Goal: Task Accomplishment & Management: Use online tool/utility

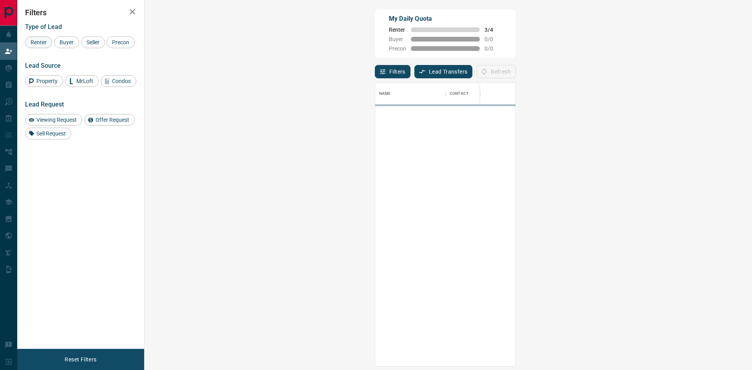
scroll to position [278, 585]
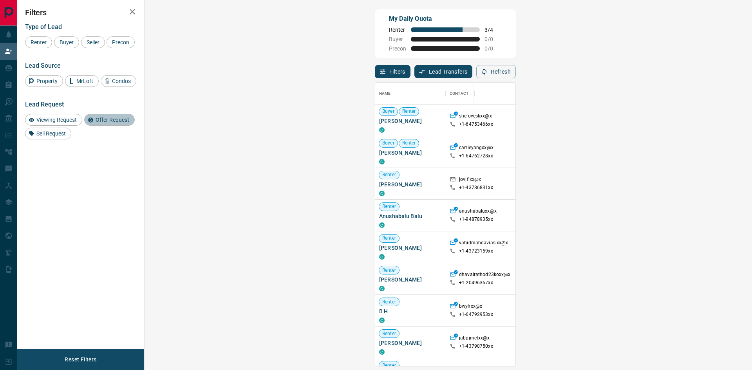
click at [112, 119] on span "Offer Request" at bounding box center [112, 120] width 39 height 6
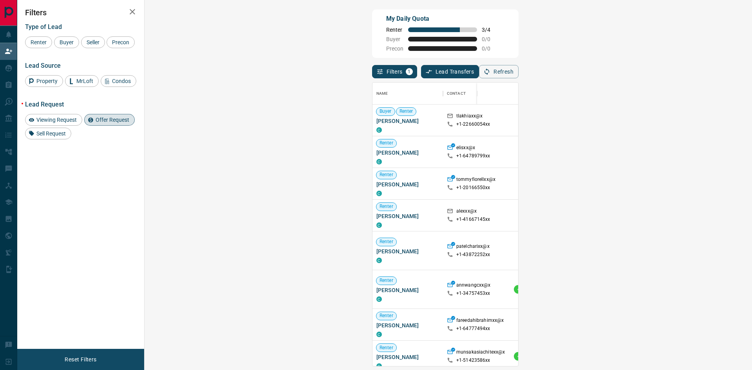
click at [110, 121] on span "Offer Request" at bounding box center [112, 120] width 39 height 6
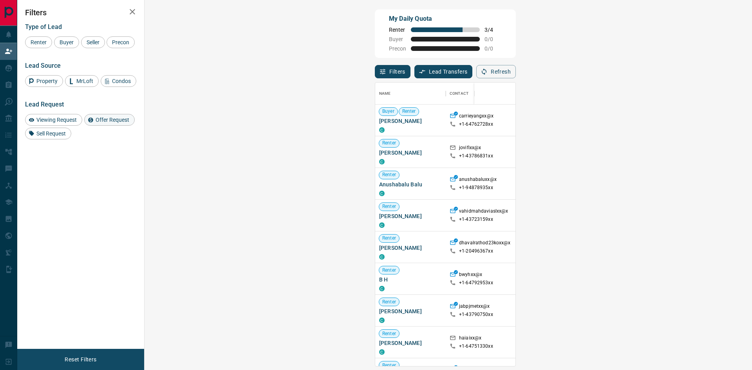
click at [103, 120] on span "Offer Request" at bounding box center [112, 120] width 39 height 6
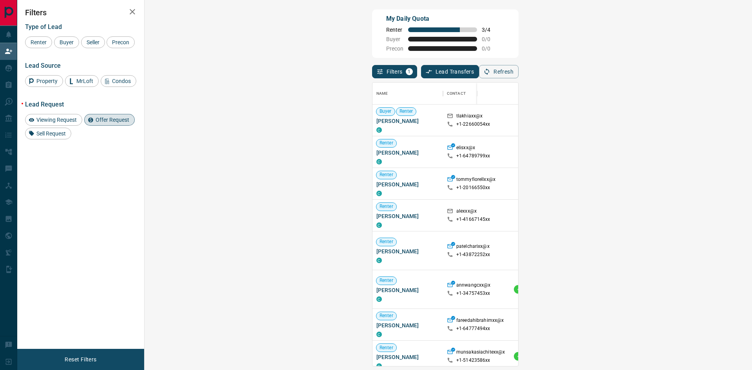
click at [675, 112] on span "Viewing Request ( 1 )" at bounding box center [696, 114] width 43 height 8
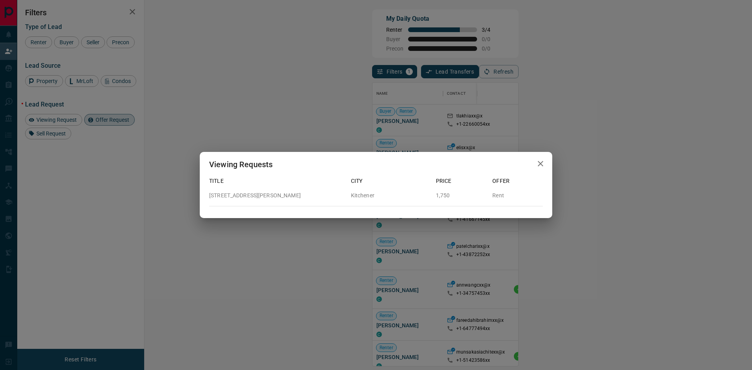
click at [392, 119] on div "Viewing Requests Title City Price Offer [STREET_ADDRESS][GEOGRAPHIC_DATA][PERSO…" at bounding box center [376, 185] width 752 height 370
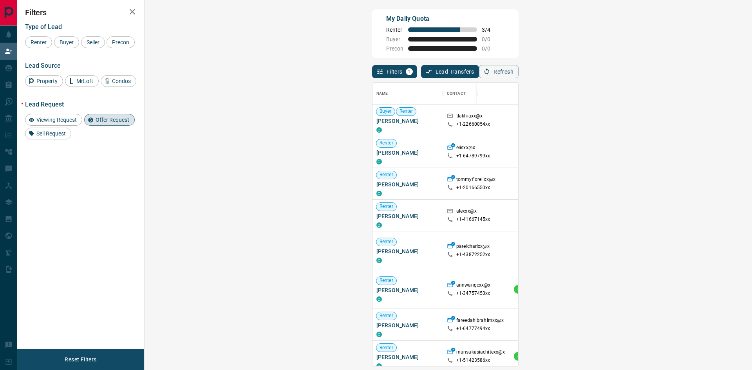
click at [675, 114] on span "Viewing Request ( 1 )" at bounding box center [696, 114] width 43 height 5
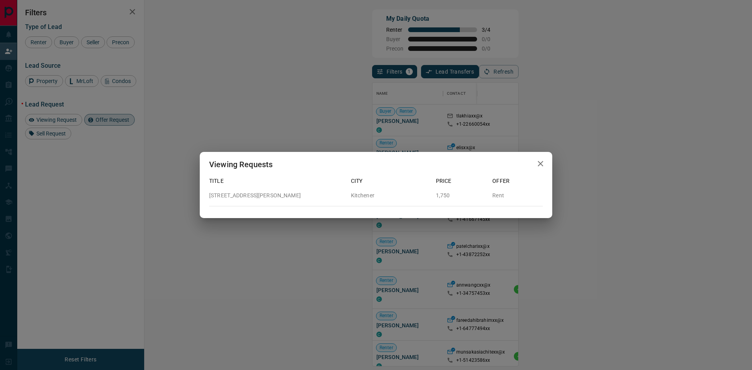
click at [542, 167] on icon "button" at bounding box center [540, 163] width 9 height 9
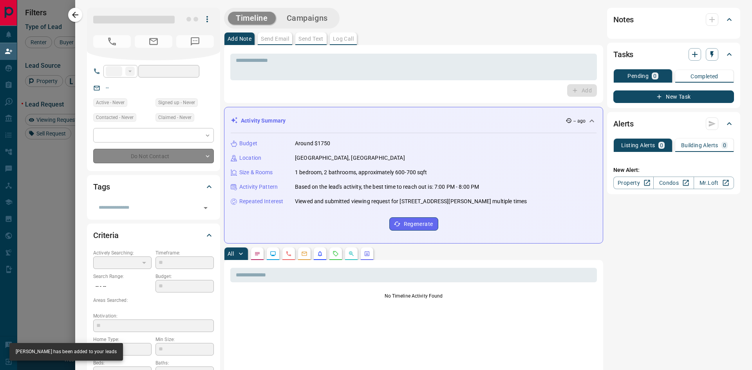
type input "**"
type input "**********"
type input "**"
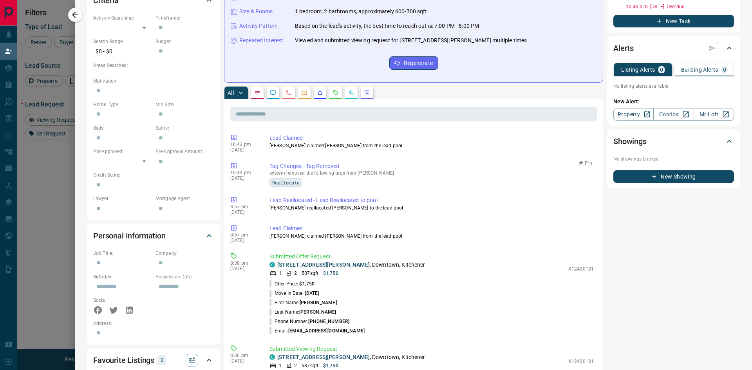
scroll to position [0, 0]
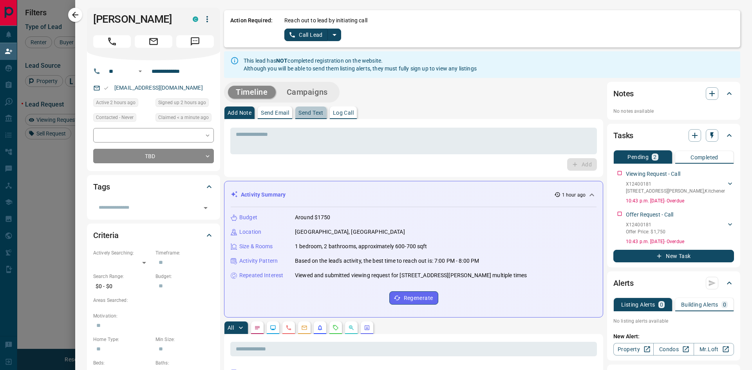
click at [307, 113] on p "Send Text" at bounding box center [311, 112] width 25 height 5
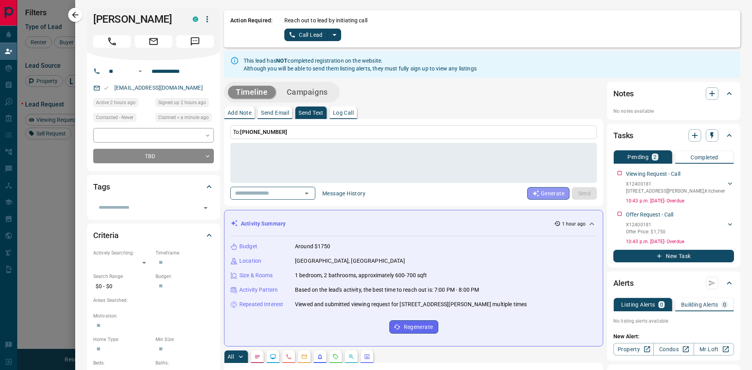
click at [546, 192] on button "Generate" at bounding box center [548, 193] width 42 height 13
type textarea "**********"
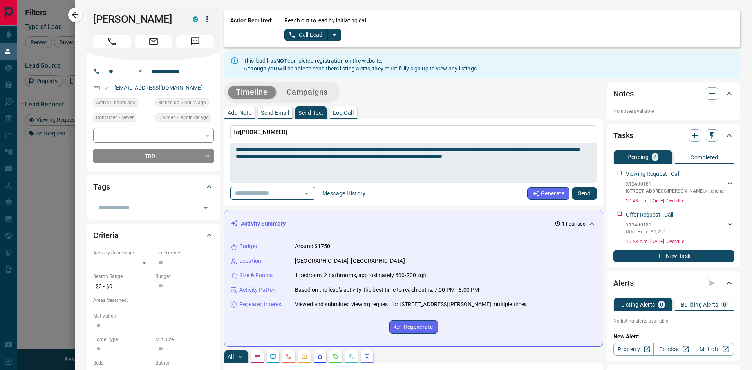
click at [581, 196] on button "Send" at bounding box center [584, 193] width 25 height 13
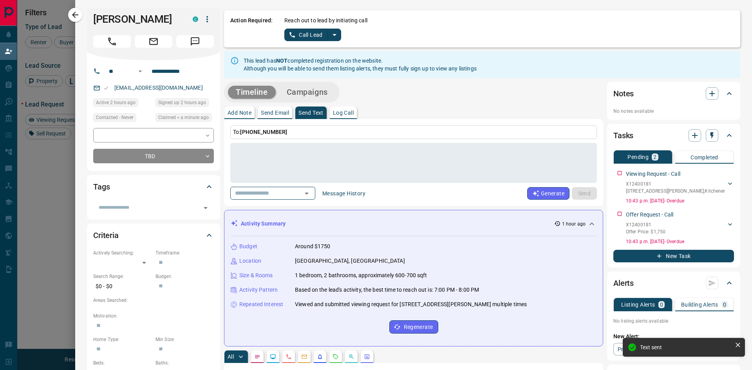
click at [277, 114] on p "Send Email" at bounding box center [275, 112] width 28 height 5
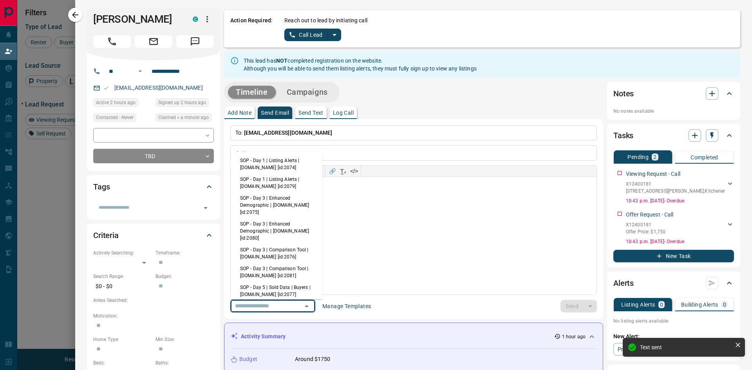
click at [279, 307] on input "text" at bounding box center [262, 306] width 60 height 10
click at [266, 163] on li "SOP - Day 1 | Listing Alerts | [DOMAIN_NAME] [id:2074]" at bounding box center [277, 164] width 92 height 19
type input "**********"
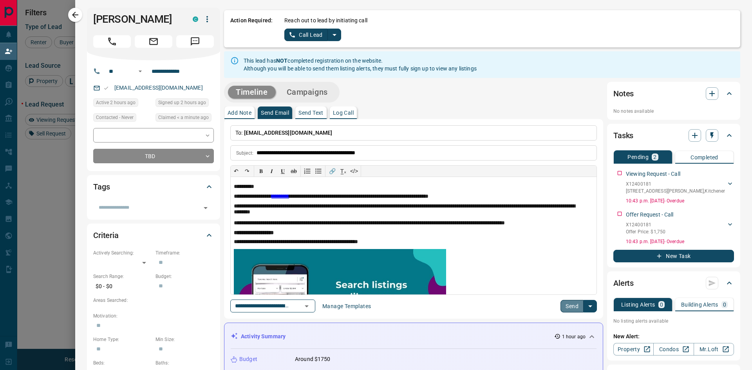
click at [566, 308] on button "Send" at bounding box center [572, 306] width 23 height 13
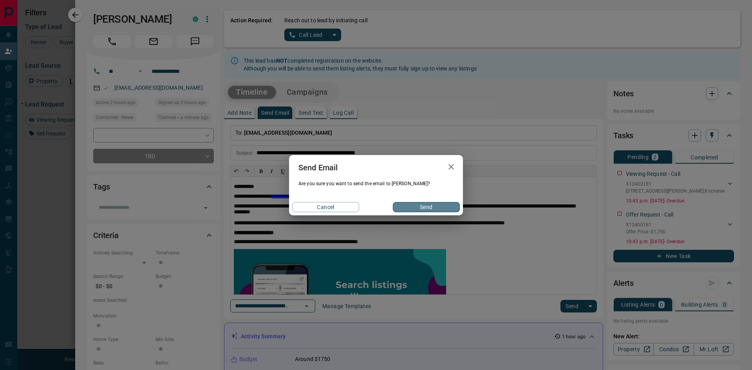
click at [434, 207] on button "Send" at bounding box center [426, 207] width 67 height 10
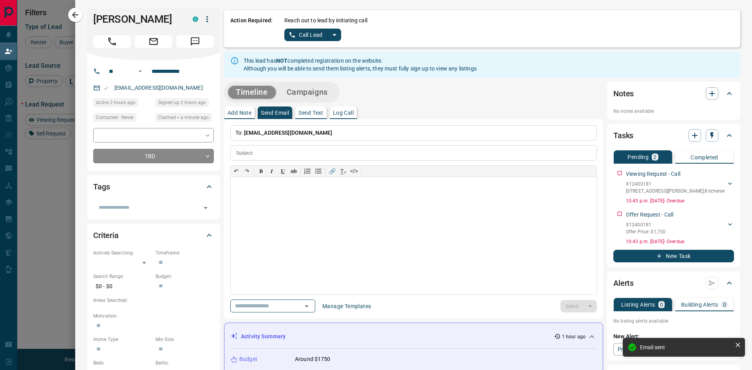
click at [311, 112] on p "Send Text" at bounding box center [311, 112] width 25 height 5
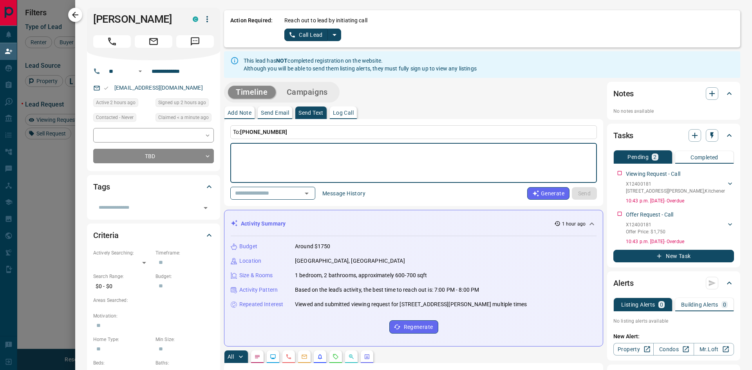
click at [74, 18] on icon "button" at bounding box center [75, 14] width 9 height 9
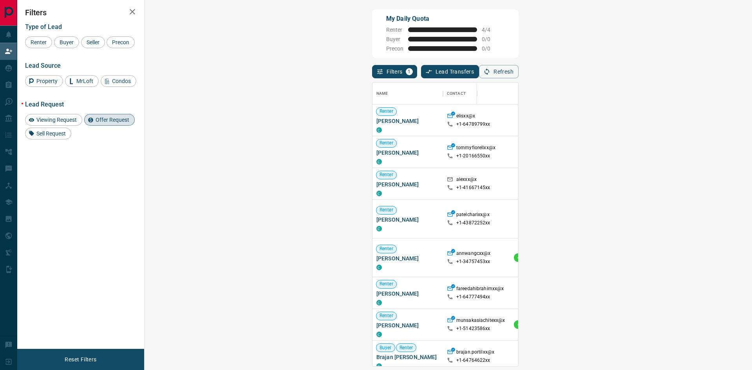
click at [101, 118] on span "Offer Request" at bounding box center [112, 120] width 39 height 6
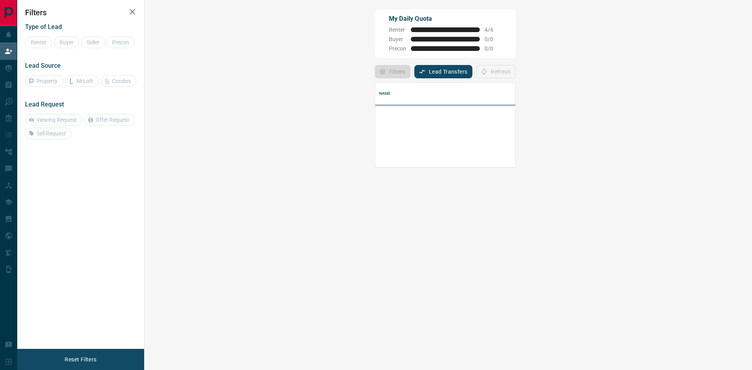
scroll to position [79, 585]
